Goal: Task Accomplishment & Management: Complete application form

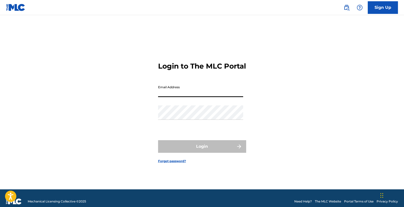
click at [200, 92] on input "Email Address" at bounding box center [200, 90] width 85 height 14
click at [200, 93] on input "Email Address" at bounding box center [200, 90] width 85 height 14
click at [205, 96] on input "Email Address" at bounding box center [200, 90] width 85 height 14
type input "[EMAIL_ADDRESS][DOMAIN_NAME]"
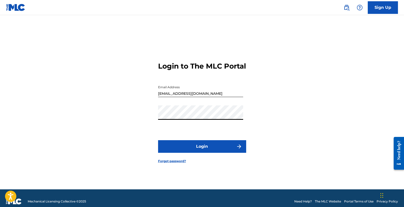
click at [215, 149] on button "Login" at bounding box center [202, 146] width 88 height 13
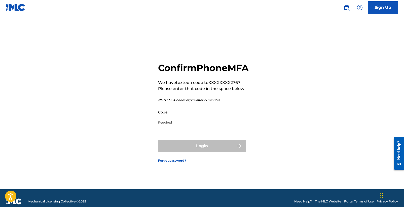
click at [230, 125] on p "Required" at bounding box center [200, 122] width 85 height 5
click at [234, 119] on input "Code" at bounding box center [200, 112] width 85 height 14
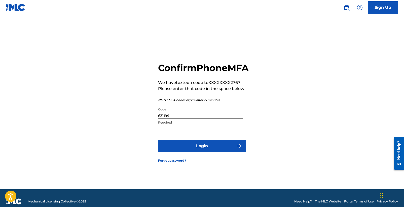
type input "631199"
click at [228, 151] on button "Login" at bounding box center [202, 146] width 88 height 13
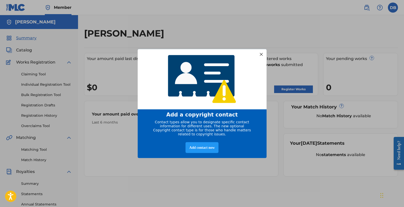
click at [260, 53] on div at bounding box center [261, 54] width 7 height 7
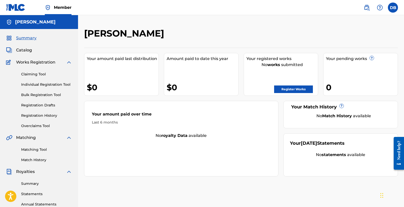
click at [295, 88] on link "Register Works" at bounding box center [293, 89] width 39 height 8
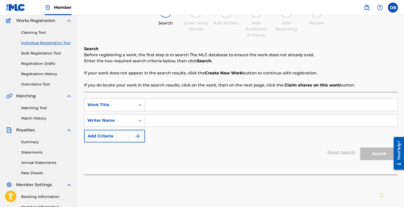
scroll to position [42, 0]
click at [174, 104] on input "Search Form" at bounding box center [271, 104] width 253 height 12
type input "Palisade"
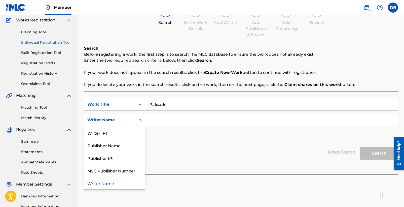
click at [139, 121] on icon "Search Form" at bounding box center [140, 119] width 5 height 5
click at [163, 120] on input "Search Form" at bounding box center [271, 120] width 253 height 12
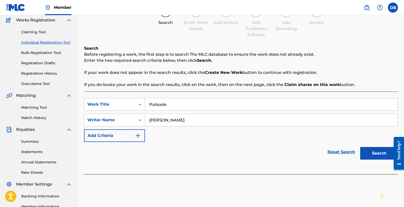
click at [141, 134] on img "Search Form" at bounding box center [138, 135] width 6 height 6
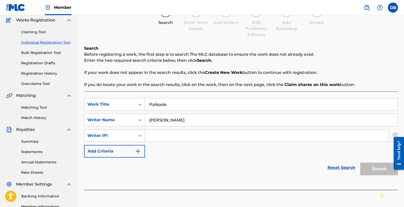
click at [139, 136] on icon "Search Form" at bounding box center [140, 135] width 5 height 5
click at [139, 137] on icon "Search Form" at bounding box center [140, 135] width 5 height 5
click at [191, 120] on input "[PERSON_NAME]" at bounding box center [271, 120] width 253 height 12
type input "[PERSON_NAME], [PERSON_NAME], [PERSON_NAME], [PERSON_NAME]"
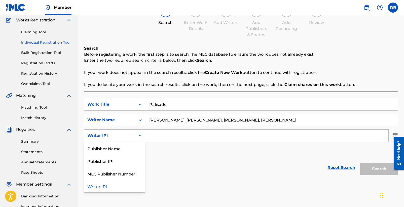
click at [141, 138] on div "Search Form" at bounding box center [140, 135] width 9 height 9
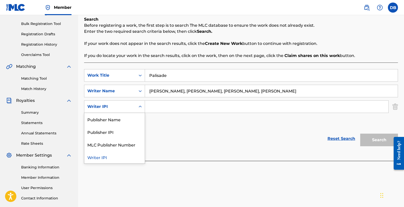
scroll to position [72, 0]
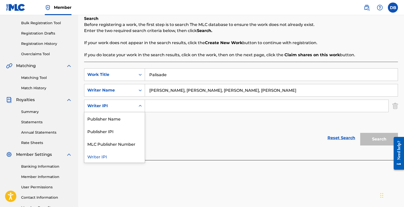
click at [397, 105] on img "Search Form" at bounding box center [396, 105] width 6 height 13
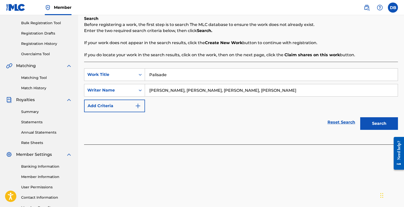
click at [376, 124] on button "Search" at bounding box center [379, 123] width 38 height 13
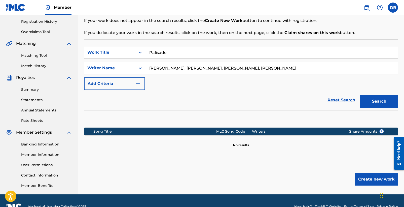
scroll to position [96, 0]
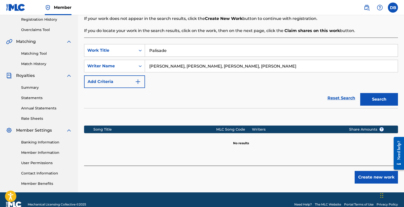
click at [363, 178] on button "Create new work" at bounding box center [376, 177] width 43 height 13
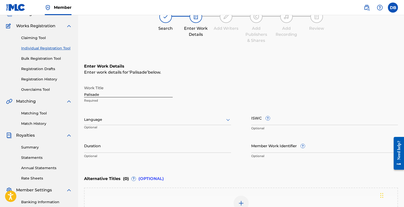
scroll to position [35, 0]
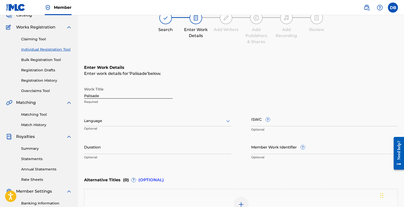
click at [221, 123] on div at bounding box center [157, 121] width 147 height 6
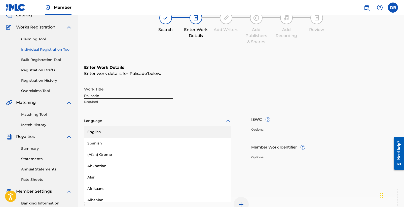
click at [247, 92] on div "Work Title Palisade Required" at bounding box center [241, 95] width 314 height 23
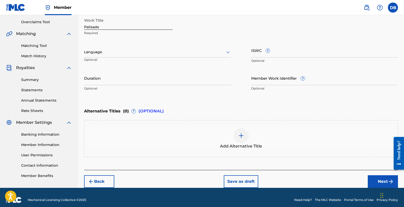
scroll to position [109, 0]
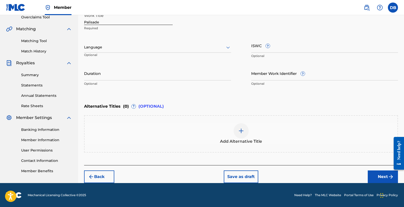
click at [375, 173] on button "Next" at bounding box center [383, 176] width 30 height 13
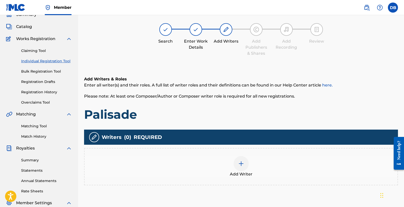
scroll to position [23, 0]
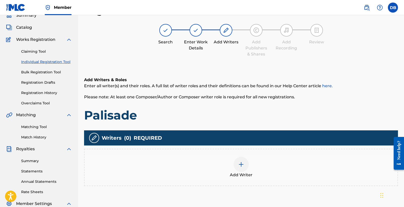
click at [238, 166] on div at bounding box center [241, 164] width 15 height 15
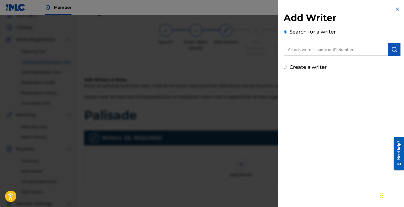
click at [325, 50] on input "text" at bounding box center [336, 49] width 104 height 13
click at [327, 49] on input "text" at bounding box center [336, 49] width 104 height 13
paste input "1308772738"
type input "1308772738"
click at [392, 50] on img "submit" at bounding box center [394, 49] width 6 height 6
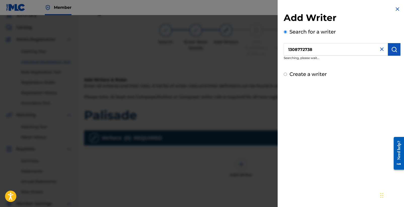
click at [327, 49] on input "1308772738" at bounding box center [336, 49] width 104 height 13
click at [288, 49] on input "1308772738" at bounding box center [336, 49] width 104 height 13
click at [311, 75] on label "Create a writer" at bounding box center [308, 74] width 37 height 6
radio input "true"
click at [287, 75] on input "Create a writer" at bounding box center [285, 74] width 3 height 3
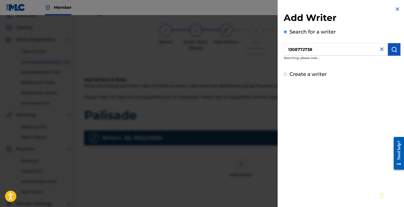
radio input "false"
radio input "true"
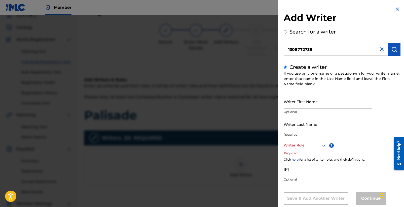
click at [313, 103] on input "Writer First Name" at bounding box center [328, 101] width 89 height 14
type input "[PERSON_NAME]"
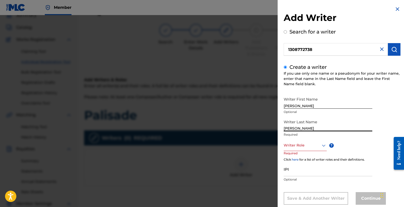
type input "[PERSON_NAME]"
click at [319, 143] on div "Writer Role" at bounding box center [305, 145] width 43 height 11
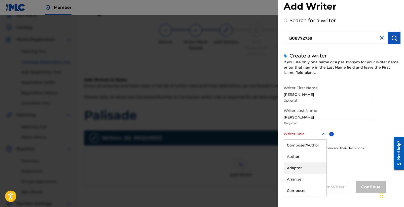
scroll to position [35, 0]
click at [375, 129] on div "Writer First Name [PERSON_NAME] Optional Writer Last Name [PERSON_NAME] Require…" at bounding box center [342, 138] width 117 height 110
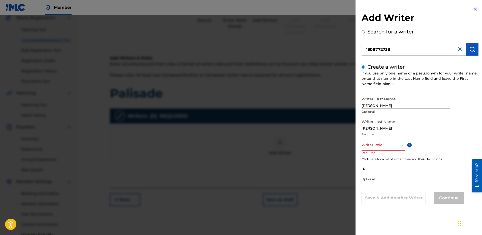
scroll to position [0, 0]
click at [385, 144] on div at bounding box center [382, 145] width 43 height 6
click at [374, 202] on div "Composer" at bounding box center [383, 201] width 43 height 11
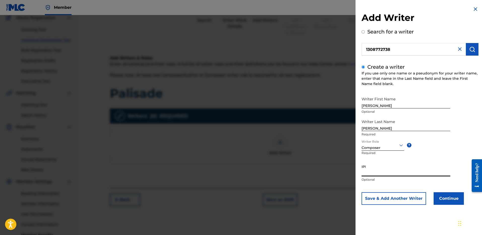
click at [386, 169] on input "IPI" at bounding box center [405, 169] width 89 height 14
paste input "1308772738"
type input "1308772738"
click at [404, 202] on button "Continue" at bounding box center [448, 198] width 30 height 13
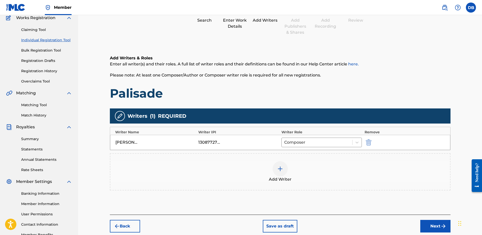
click at [284, 172] on div at bounding box center [280, 168] width 15 height 15
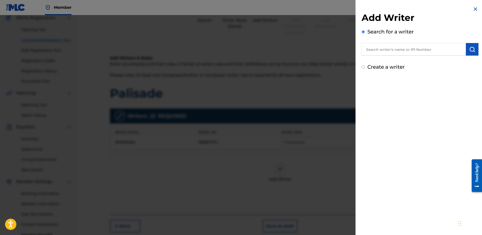
click at [396, 51] on input "text" at bounding box center [413, 49] width 104 height 13
type input "[PERSON_NAME]"
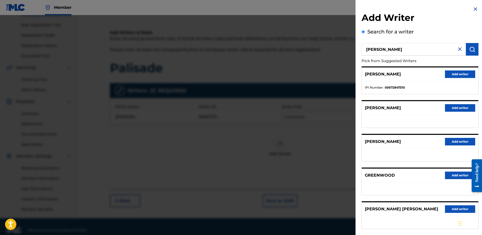
scroll to position [26, 0]
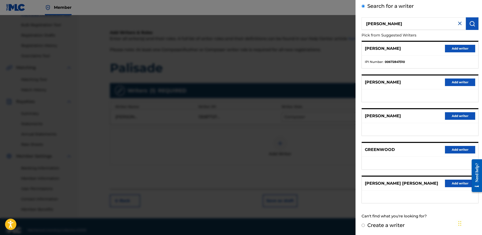
click at [375, 207] on label "Create a writer" at bounding box center [385, 225] width 37 height 6
radio input "true"
click at [365, 207] on input "Create a writer" at bounding box center [362, 225] width 3 height 3
radio input "false"
radio input "true"
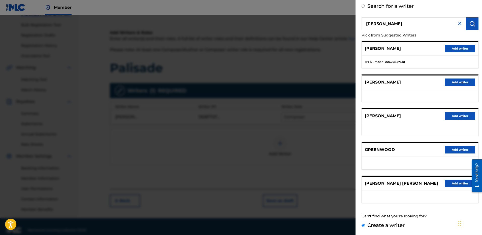
scroll to position [0, 0]
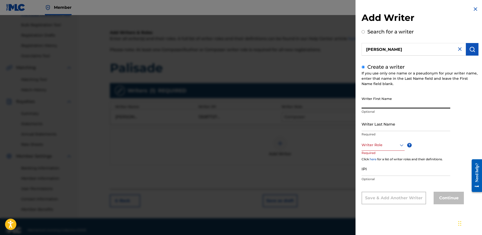
click at [395, 104] on input "Writer First Name" at bounding box center [405, 101] width 89 height 14
type input "[PERSON_NAME]"
type input "Greenwood"
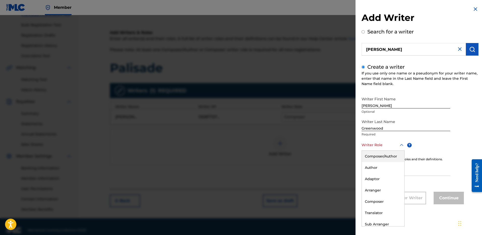
click at [390, 144] on div at bounding box center [382, 145] width 43 height 6
click at [378, 207] on div "Composer" at bounding box center [383, 201] width 43 height 11
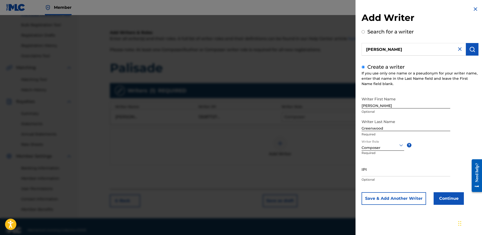
click at [404, 199] on button "Continue" at bounding box center [448, 198] width 30 height 13
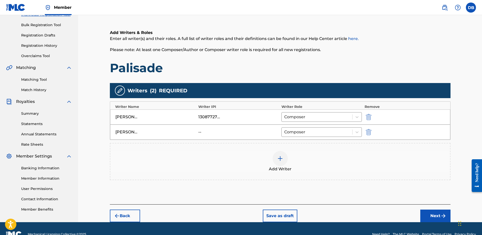
click at [286, 159] on div at bounding box center [280, 158] width 15 height 15
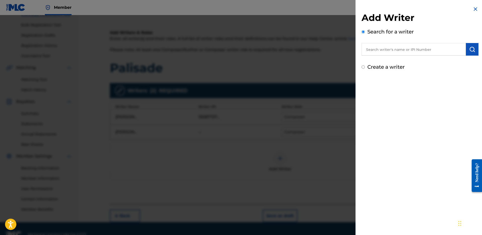
click at [394, 49] on input "text" at bounding box center [413, 49] width 104 height 13
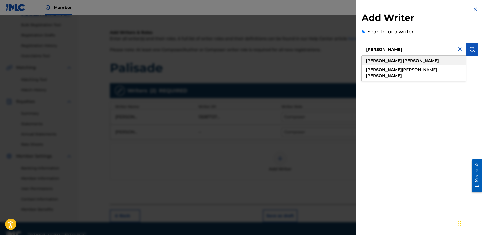
click at [401, 57] on div "[PERSON_NAME]" at bounding box center [413, 60] width 104 height 9
type input "[PERSON_NAME]"
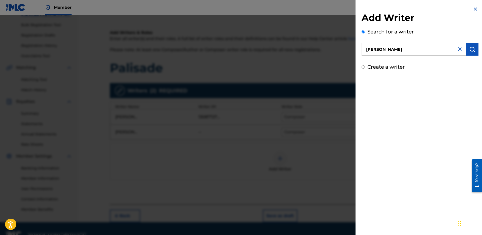
click at [373, 67] on label "Create a writer" at bounding box center [385, 67] width 37 height 6
radio input "true"
click at [365, 67] on input "Create a writer" at bounding box center [362, 66] width 3 height 3
radio input "false"
radio input "true"
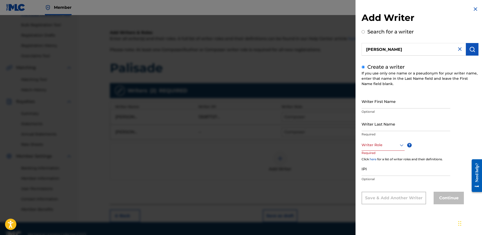
click at [377, 104] on input "Writer First Name" at bounding box center [405, 101] width 89 height 14
type input "[PERSON_NAME]"
click at [378, 148] on div "Writer Role" at bounding box center [382, 145] width 43 height 11
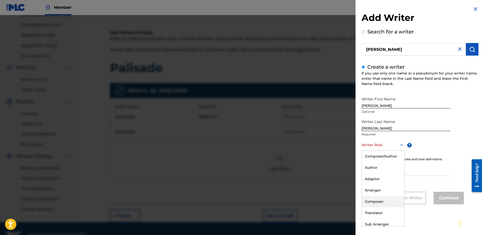
click at [375, 205] on div "Composer" at bounding box center [383, 201] width 43 height 11
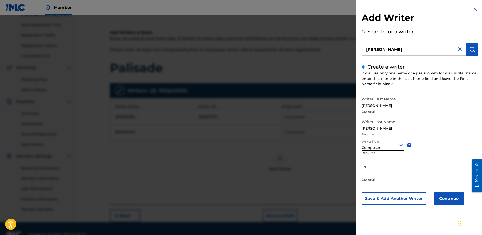
click at [368, 172] on input "IPI" at bounding box center [405, 169] width 89 height 14
paste input "1308773441"
type input "1308773441"
click at [404, 200] on button "Continue" at bounding box center [448, 198] width 30 height 13
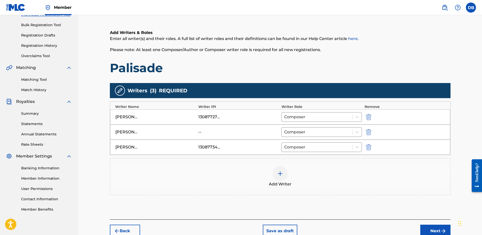
click at [277, 175] on img at bounding box center [280, 174] width 6 height 6
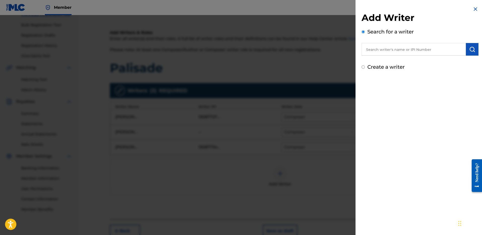
click at [388, 51] on input "text" at bounding box center [413, 49] width 104 height 13
click at [392, 51] on input "[PERSON_NAME]" at bounding box center [413, 49] width 104 height 13
type input "[PERSON_NAME]"
click at [377, 68] on label "Create a writer" at bounding box center [385, 67] width 37 height 6
radio input "true"
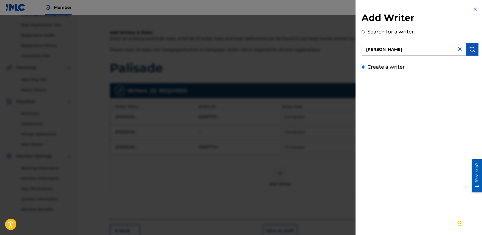
click at [365, 68] on input "Create a writer" at bounding box center [362, 66] width 3 height 3
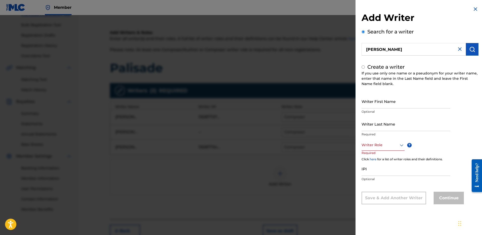
radio input "false"
radio input "true"
click at [387, 102] on input "Writer First Name" at bounding box center [405, 101] width 89 height 14
type input "[PERSON_NAME]"
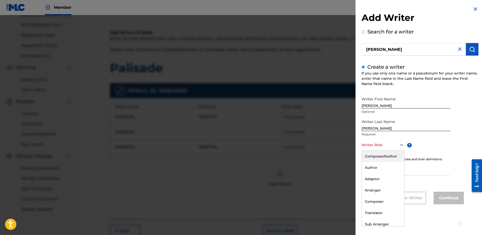
click at [377, 148] on div at bounding box center [382, 145] width 43 height 6
click at [375, 201] on div "Composer" at bounding box center [383, 201] width 43 height 11
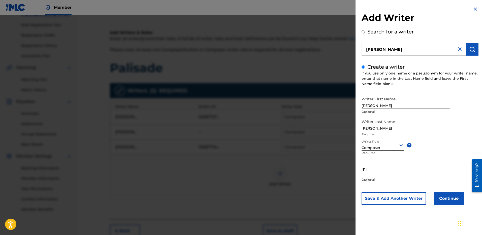
click at [404, 202] on button "Continue" at bounding box center [448, 198] width 30 height 13
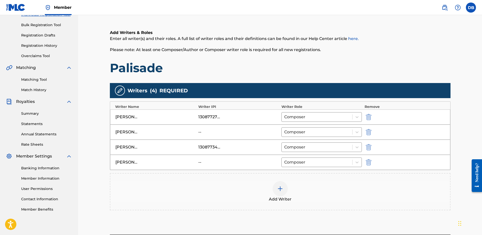
scroll to position [111, 0]
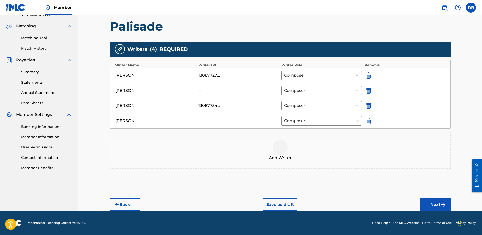
click at [404, 207] on button "Next" at bounding box center [435, 204] width 30 height 13
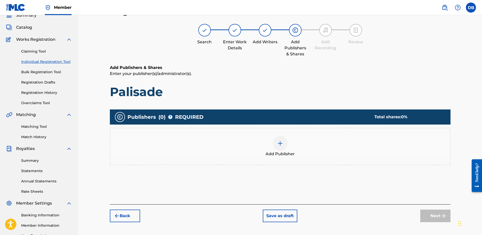
scroll to position [23, 0]
click at [124, 207] on button "Back" at bounding box center [125, 216] width 30 height 13
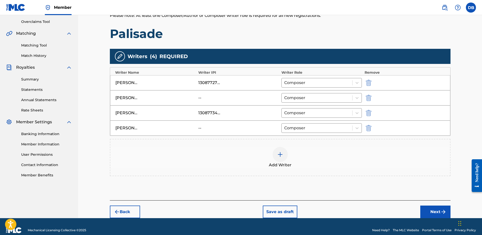
scroll to position [111, 0]
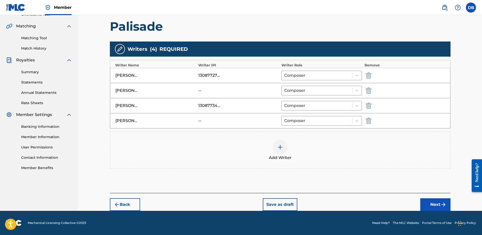
click at [404, 207] on button "Next" at bounding box center [435, 204] width 30 height 13
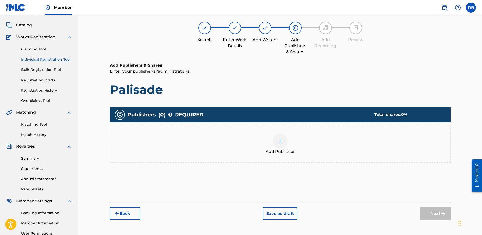
scroll to position [23, 0]
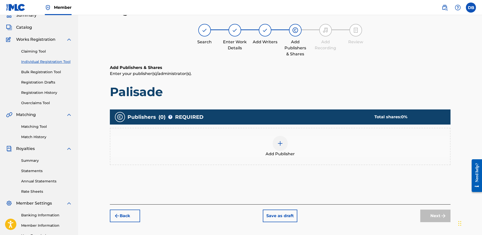
click at [286, 144] on div at bounding box center [280, 143] width 15 height 15
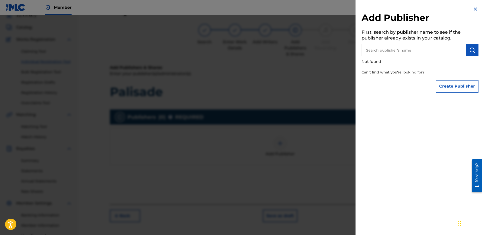
click at [404, 85] on button "Create Publisher" at bounding box center [456, 86] width 43 height 13
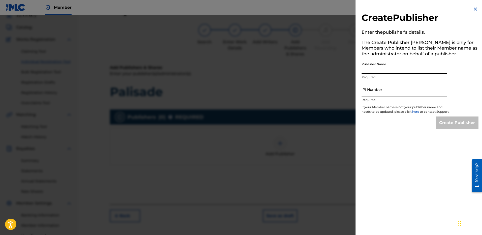
click at [404, 71] on input "Publisher Name" at bounding box center [403, 67] width 85 height 14
type input "[PERSON_NAME]"
click at [387, 90] on input "IPI Number" at bounding box center [403, 89] width 85 height 14
click at [404, 45] on h5 "The Create Publisher [PERSON_NAME] is only for Members who intend to list their…" at bounding box center [419, 49] width 117 height 22
click at [404, 49] on h5 "The Create Publisher [PERSON_NAME] is only for Members who intend to list their…" at bounding box center [419, 49] width 117 height 22
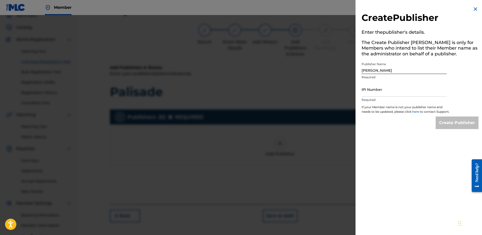
click at [404, 49] on h5 "The Create Publisher [PERSON_NAME] is only for Members who intend to list their…" at bounding box center [419, 49] width 117 height 22
click at [404, 44] on h5 "The Create Publisher [PERSON_NAME] is only for Members who intend to list their…" at bounding box center [419, 49] width 117 height 22
click at [404, 43] on h5 "The Create Publisher [PERSON_NAME] is only for Members who intend to list their…" at bounding box center [419, 49] width 117 height 22
click at [404, 11] on img at bounding box center [475, 9] width 6 height 6
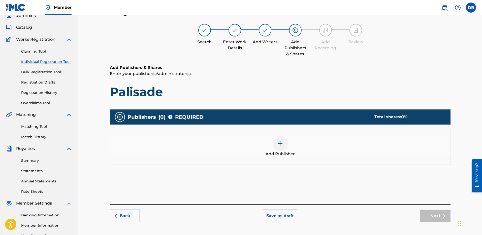
click at [351, 105] on div "Add Publishers & Shares Enter your publisher(s)/administrator(s). Palisade Publ…" at bounding box center [280, 135] width 341 height 140
click at [339, 71] on p "Enter your publisher(s)/administrator(s)." at bounding box center [280, 74] width 341 height 6
click at [281, 207] on button "Save as draft" at bounding box center [280, 216] width 35 height 13
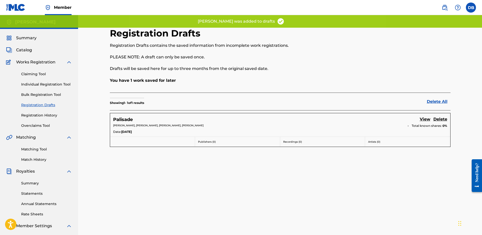
click at [280, 207] on div "Registration Drafts Registration Drafts contains the saved information from inc…" at bounding box center [280, 158] width 353 height 260
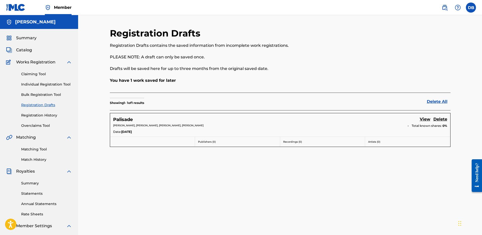
click at [376, 142] on p "Artists ( 0 )" at bounding box center [407, 142] width 79 height 4
click at [404, 122] on link "View" at bounding box center [425, 119] width 11 height 7
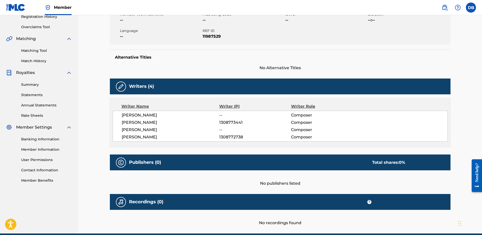
scroll to position [121, 0]
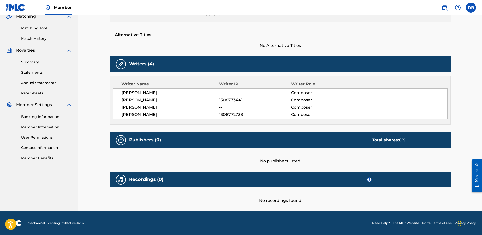
click at [216, 188] on div "No recordings found" at bounding box center [280, 196] width 341 height 16
click at [271, 198] on div "No recordings found" at bounding box center [280, 196] width 341 height 16
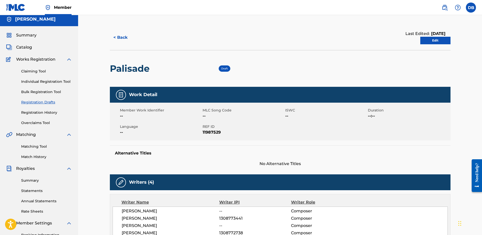
scroll to position [0, 0]
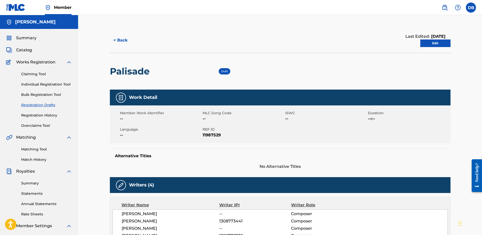
click at [404, 44] on link "Edit" at bounding box center [435, 44] width 30 height 8
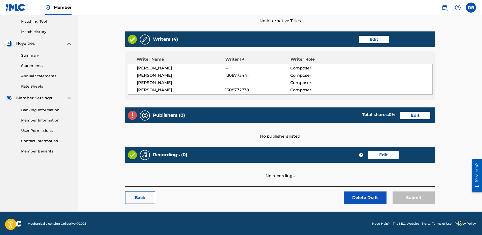
scroll to position [128, 0]
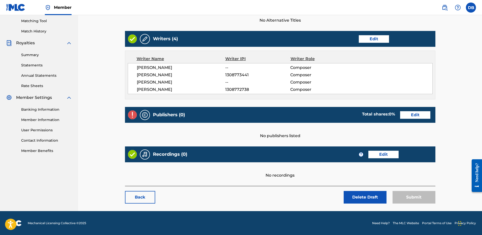
click at [393, 155] on link "Edit" at bounding box center [383, 155] width 30 height 8
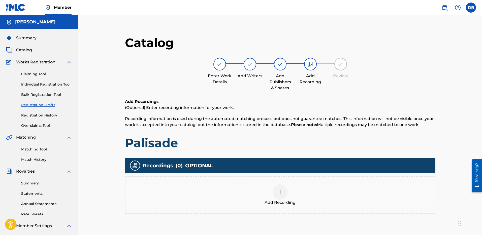
click at [278, 196] on div at bounding box center [280, 192] width 15 height 15
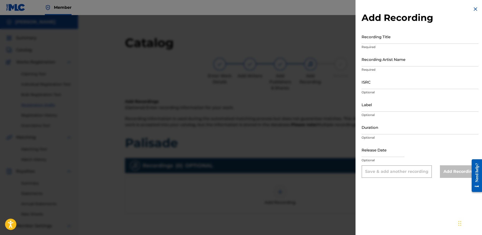
select select "7"
select select "2025"
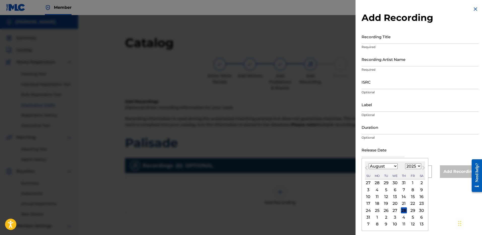
click at [381, 153] on input "text" at bounding box center [382, 150] width 43 height 14
click at [404, 203] on div "23" at bounding box center [421, 204] width 6 height 6
type input "[DATE]"
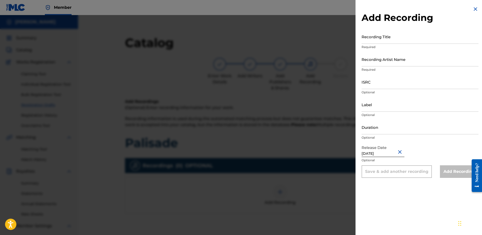
click at [390, 39] on input "Recording Title" at bounding box center [419, 36] width 117 height 14
type input "Palisade"
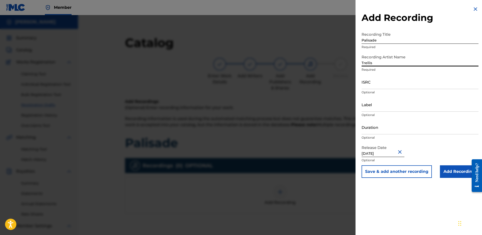
type input "Trellis"
click at [404, 174] on input "Add Recording" at bounding box center [459, 171] width 39 height 13
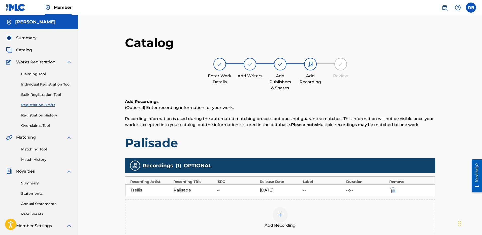
click at [284, 80] on div "Add Publishers & Shares" at bounding box center [279, 82] width 25 height 18
click at [279, 66] on img at bounding box center [280, 64] width 6 height 6
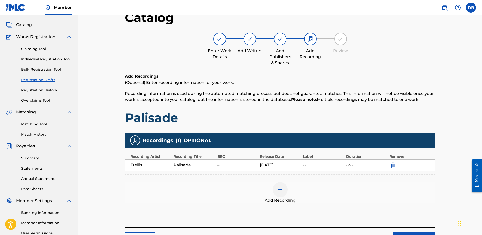
scroll to position [77, 0]
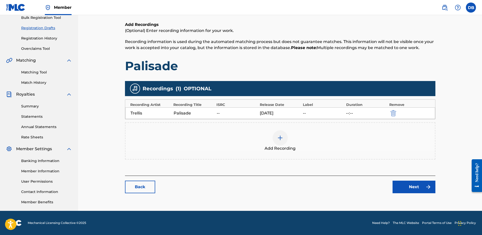
click at [404, 188] on img at bounding box center [428, 187] width 6 height 6
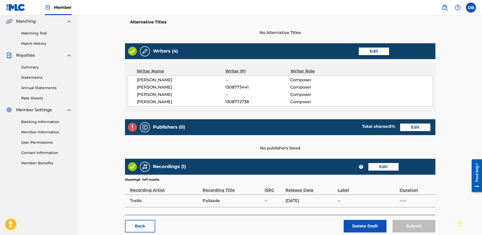
scroll to position [145, 0]
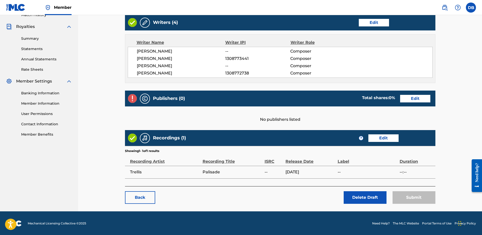
click at [404, 99] on link "Edit" at bounding box center [415, 99] width 30 height 8
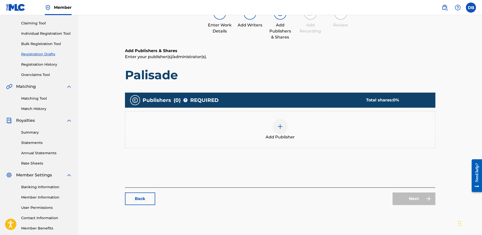
scroll to position [77, 0]
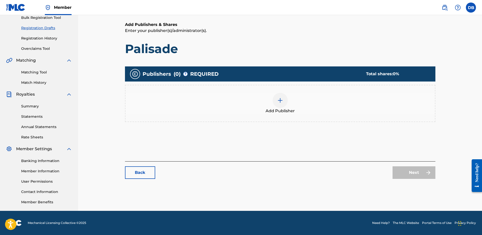
click at [282, 102] on img at bounding box center [280, 100] width 6 height 6
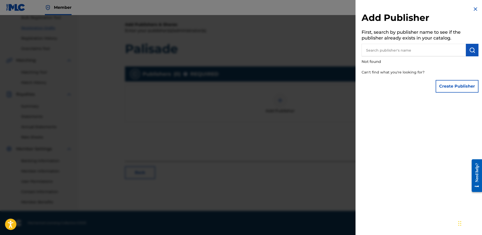
click at [384, 54] on input "text" at bounding box center [413, 50] width 104 height 13
type input "[PERSON_NAME]"
click at [404, 85] on button "Create Publisher" at bounding box center [456, 86] width 43 height 13
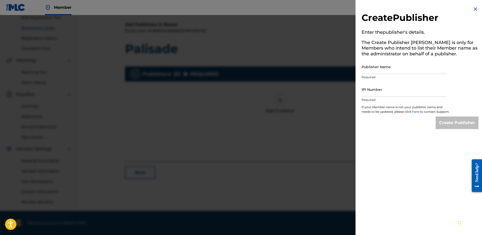
click at [404, 98] on p "Required" at bounding box center [403, 100] width 85 height 5
click at [404, 94] on input "IPI Number" at bounding box center [403, 89] width 85 height 14
click at [396, 69] on input "Publisher Name" at bounding box center [403, 67] width 85 height 14
type input "[PERSON_NAME]"
click at [402, 90] on input "IPI Number" at bounding box center [403, 89] width 85 height 14
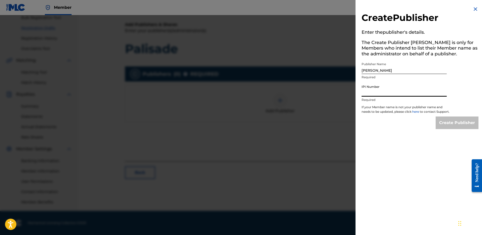
paste input "1308773441"
type input "1308773441"
paste input "1308772738"
type input "1308772738"
click at [404, 127] on input "Create Publisher" at bounding box center [456, 123] width 43 height 13
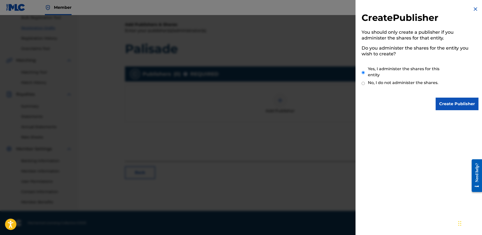
click at [404, 106] on input "Create Publisher" at bounding box center [456, 104] width 43 height 13
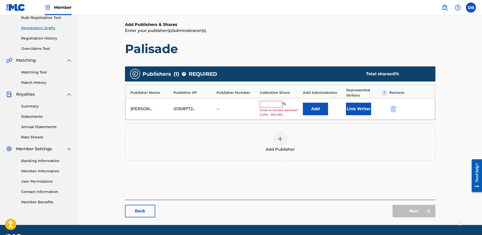
click at [274, 105] on input "text" at bounding box center [271, 104] width 23 height 7
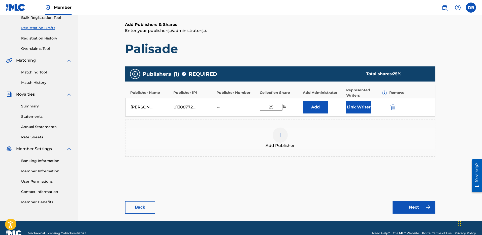
type input "25"
click at [338, 132] on div "Add Publisher" at bounding box center [279, 138] width 309 height 21
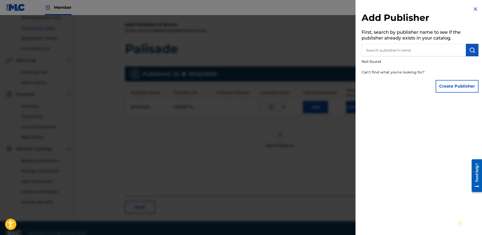
click at [404, 10] on img at bounding box center [475, 9] width 6 height 6
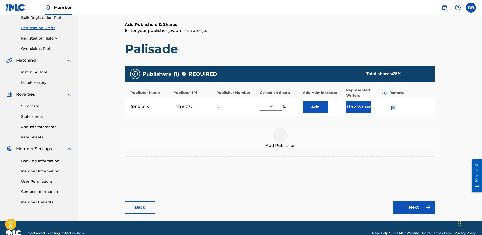
click at [361, 110] on button "Link Writer" at bounding box center [358, 107] width 25 height 13
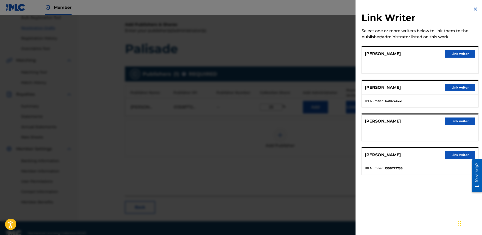
click at [404, 158] on button "Link writer" at bounding box center [460, 155] width 30 height 8
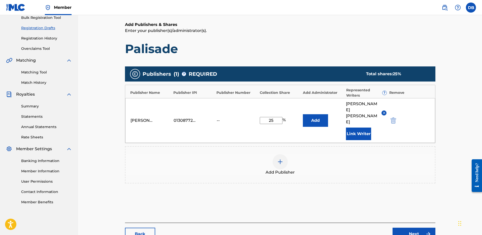
click at [404, 207] on link "Next" at bounding box center [413, 234] width 43 height 13
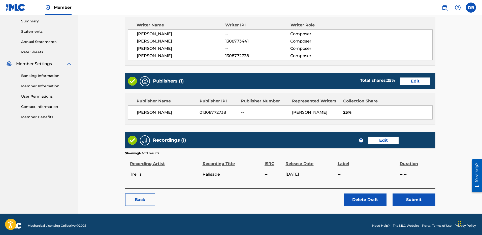
scroll to position [163, 0]
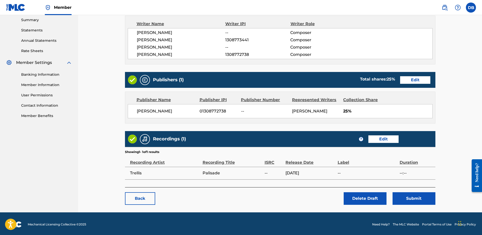
click at [404, 203] on button "Submit" at bounding box center [413, 198] width 43 height 13
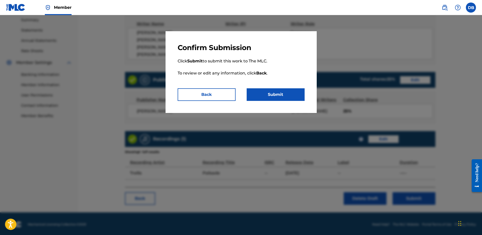
click at [278, 99] on button "Submit" at bounding box center [276, 94] width 58 height 13
